Goal: Information Seeking & Learning: Learn about a topic

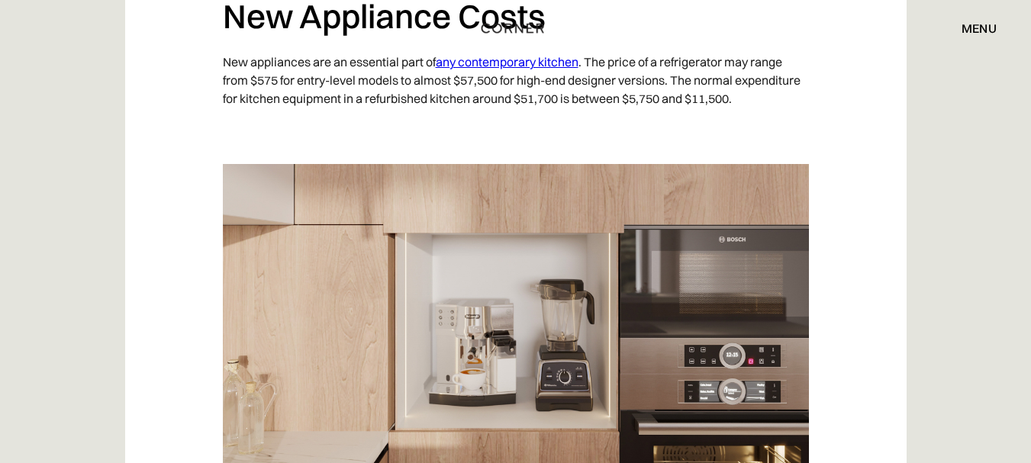
scroll to position [1484, 0]
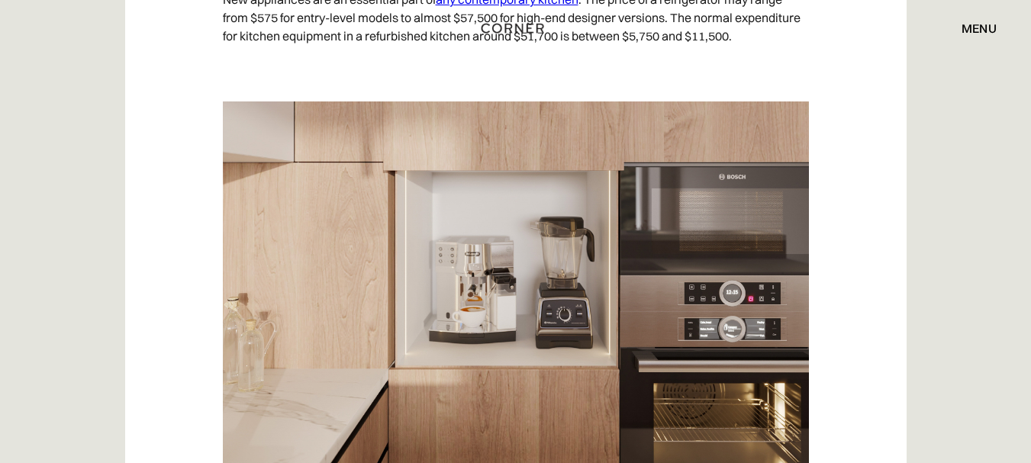
click at [704, 26] on div "menu close" at bounding box center [838, 28] width 317 height 26
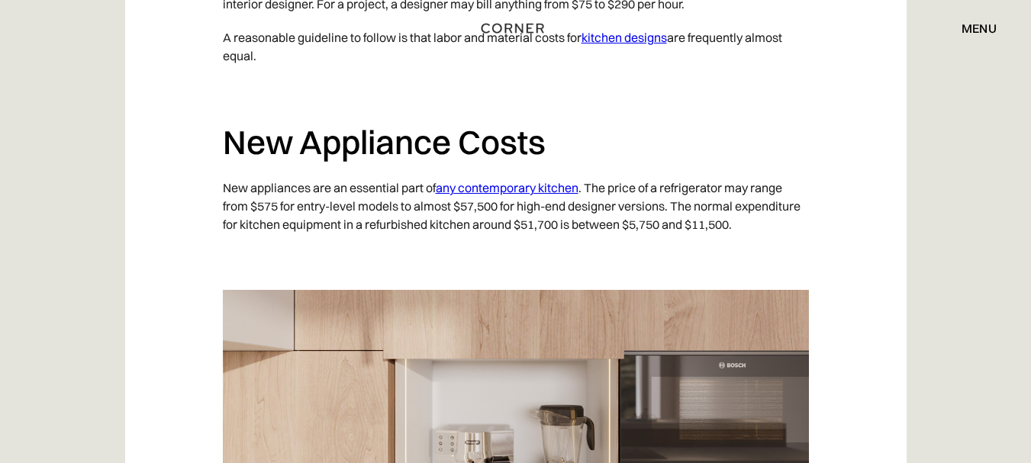
scroll to position [1313, 0]
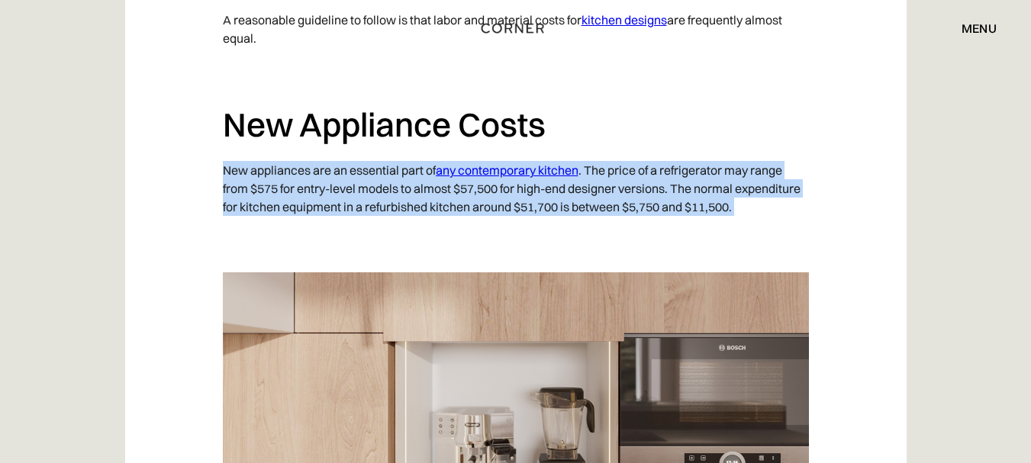
drag, startPoint x: 213, startPoint y: 190, endPoint x: 780, endPoint y: 241, distance: 569.4
click at [277, 208] on p "New appliances are an essential part of any contemporary kitchen . The price of…" at bounding box center [516, 188] width 586 height 70
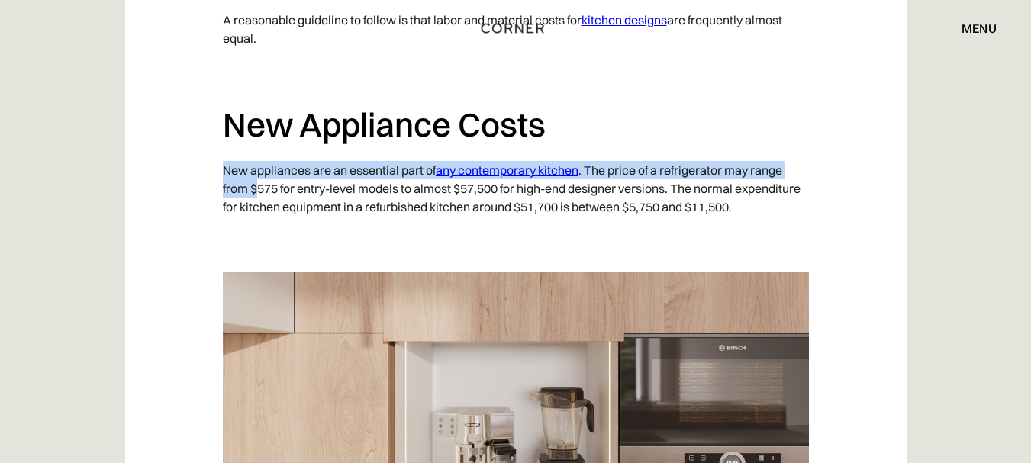
drag, startPoint x: 277, startPoint y: 208, endPoint x: 257, endPoint y: 208, distance: 19.9
click at [257, 208] on p "New appliances are an essential part of any contemporary kitchen . The price of…" at bounding box center [516, 188] width 586 height 70
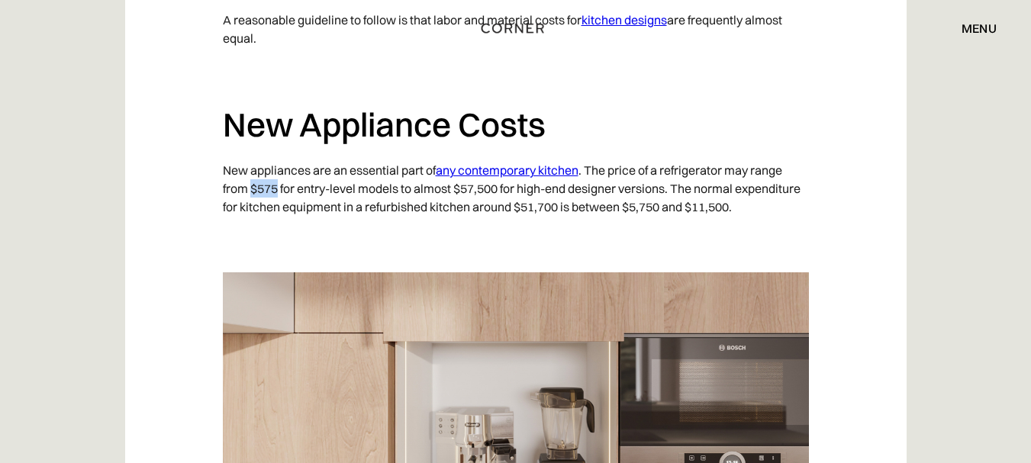
drag, startPoint x: 253, startPoint y: 208, endPoint x: 276, endPoint y: 209, distance: 22.1
click at [276, 209] on p "New appliances are an essential part of any contemporary kitchen . The price of…" at bounding box center [516, 188] width 586 height 70
copy p "$575"
drag, startPoint x: 455, startPoint y: 207, endPoint x: 502, endPoint y: 211, distance: 47.5
click at [502, 211] on p "New appliances are an essential part of any contemporary kitchen . The price of…" at bounding box center [516, 188] width 586 height 70
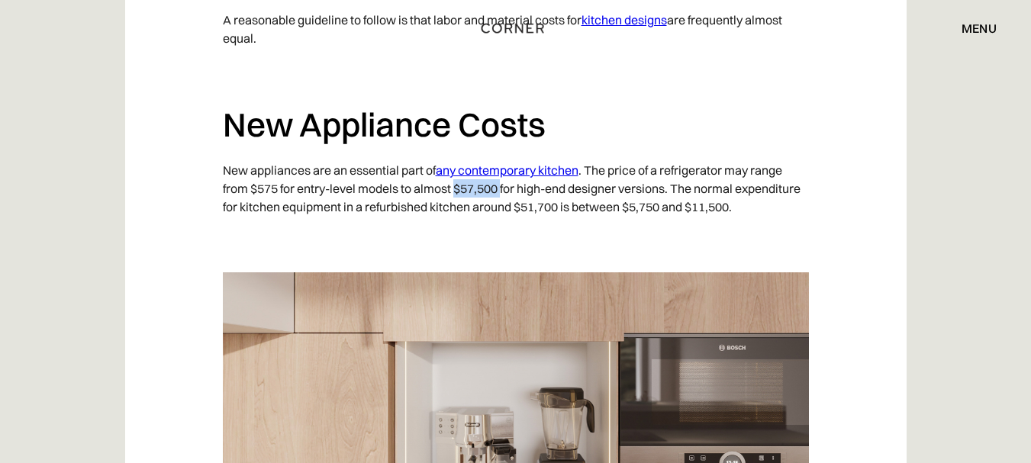
copy p "$57,500"
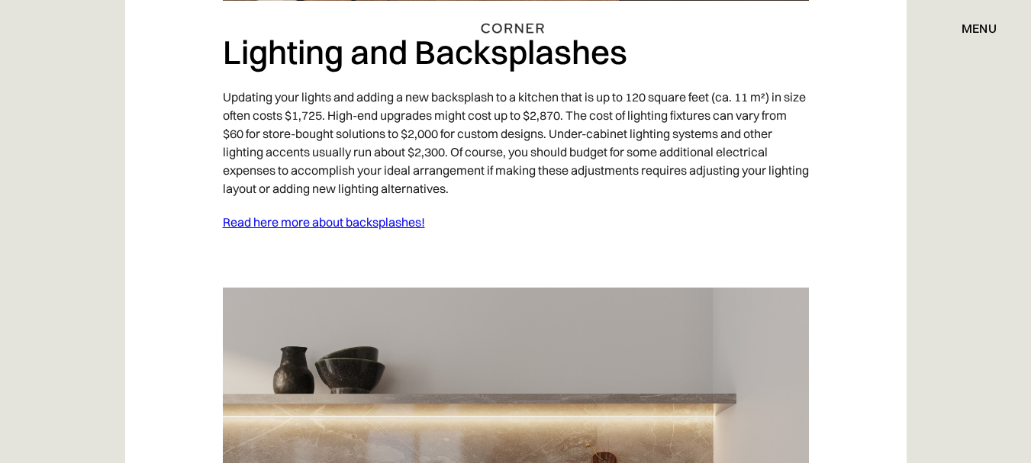
scroll to position [2016, 0]
